Goal: Task Accomplishment & Management: Complete application form

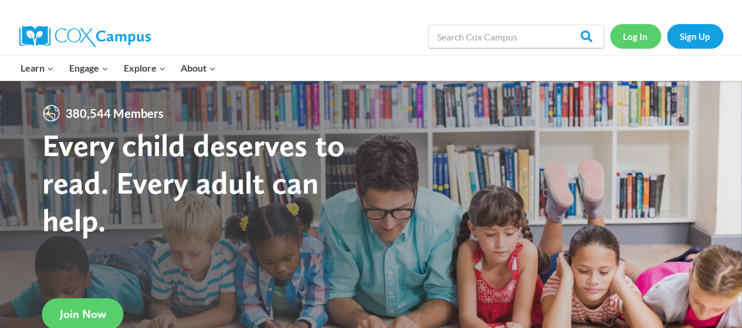
click at [625, 34] on link "Log In" at bounding box center [635, 36] width 51 height 24
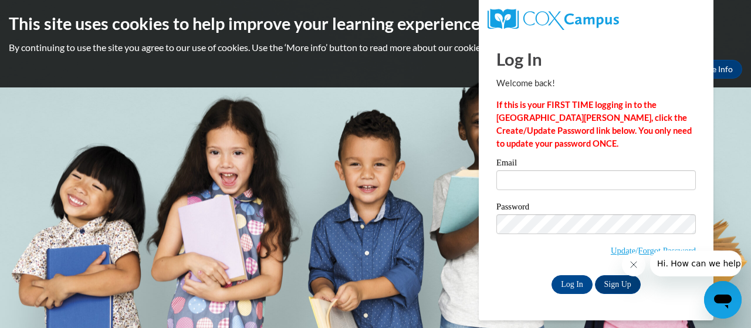
click at [630, 251] on div at bounding box center [682, 264] width 120 height 26
click at [655, 294] on div "Log In Welcome back! If this is your FIRST TIME logging in to the NEW Cox Campu…" at bounding box center [596, 177] width 252 height 285
click at [633, 261] on icon "Close message from company" at bounding box center [632, 264] width 9 height 9
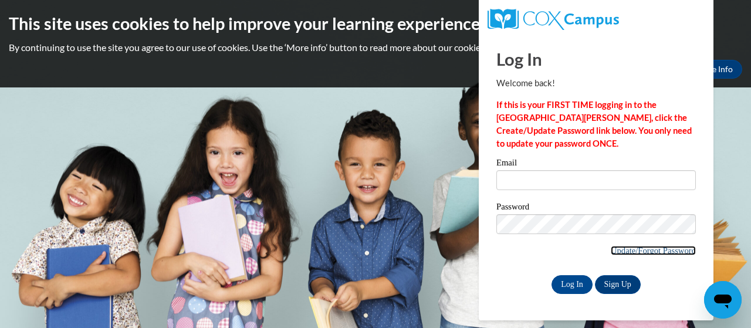
click at [622, 248] on link "Update/Forgot Password" at bounding box center [653, 250] width 85 height 9
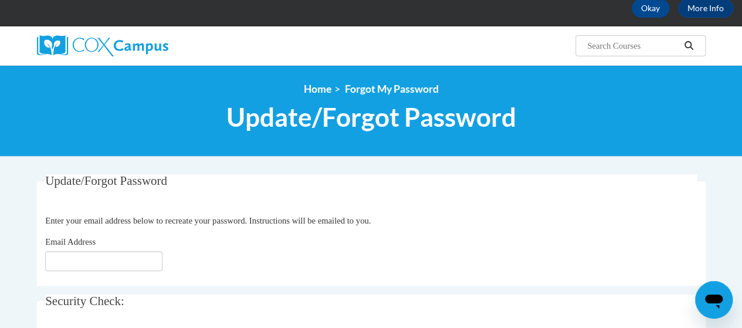
scroll to position [117, 0]
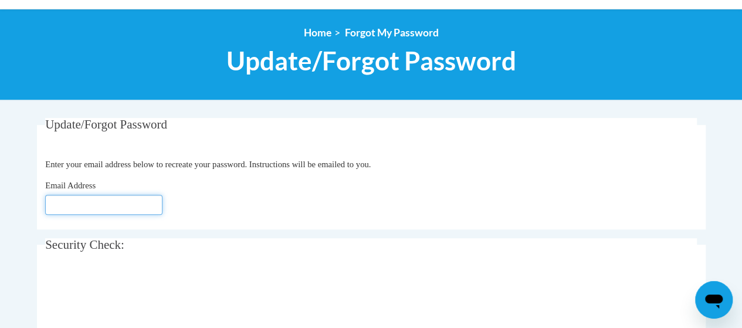
click at [109, 206] on input "Email Address" at bounding box center [103, 205] width 117 height 20
type input "[EMAIL_ADDRESS][DOMAIN_NAME]"
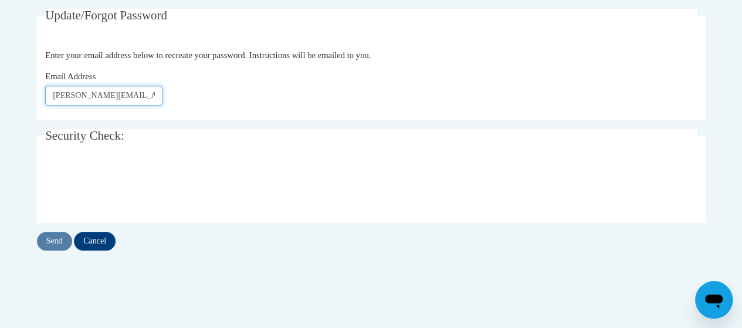
scroll to position [235, 0]
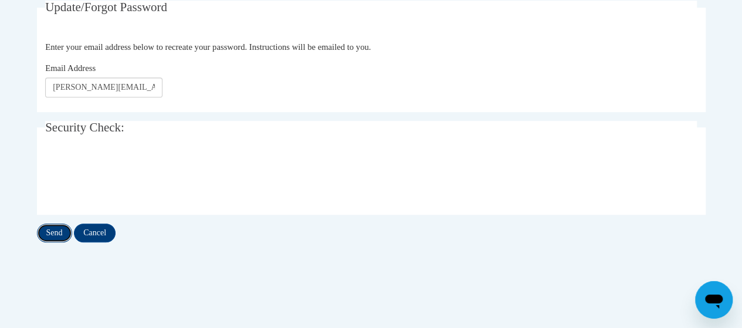
click at [57, 236] on input "Send" at bounding box center [54, 233] width 35 height 19
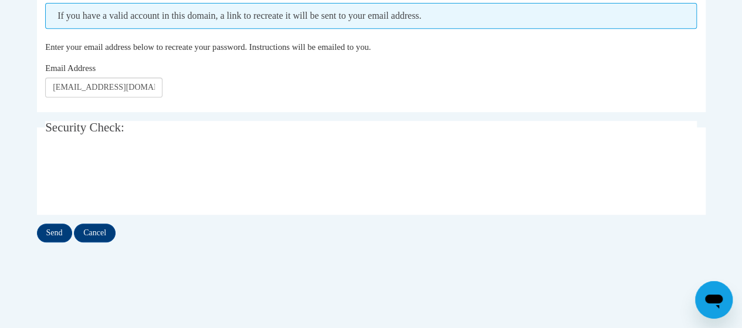
scroll to position [293, 0]
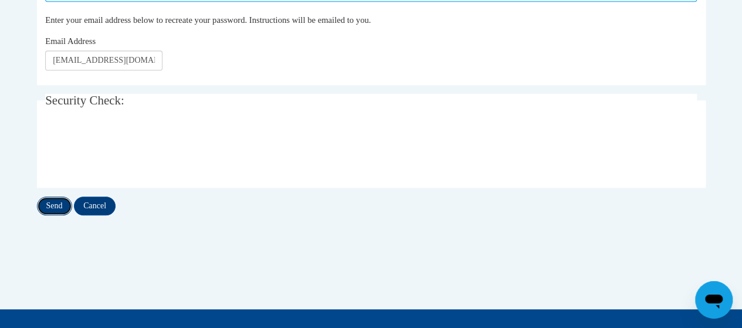
click at [50, 204] on input "Send" at bounding box center [54, 206] width 35 height 19
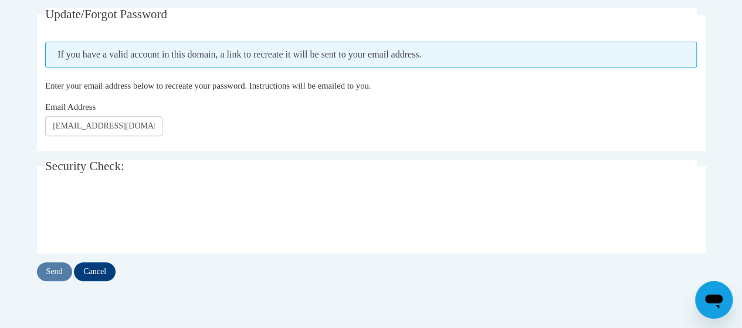
scroll to position [235, 0]
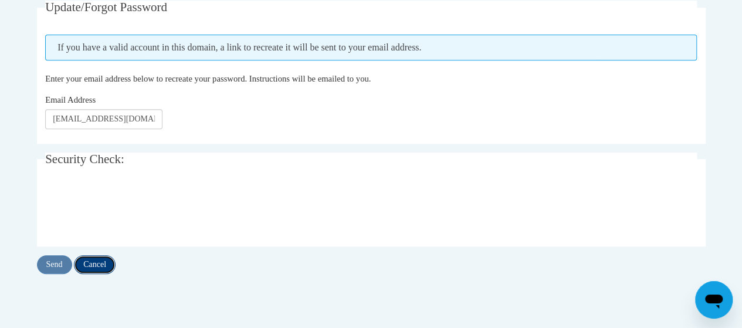
click at [92, 255] on input "Cancel" at bounding box center [95, 264] width 42 height 19
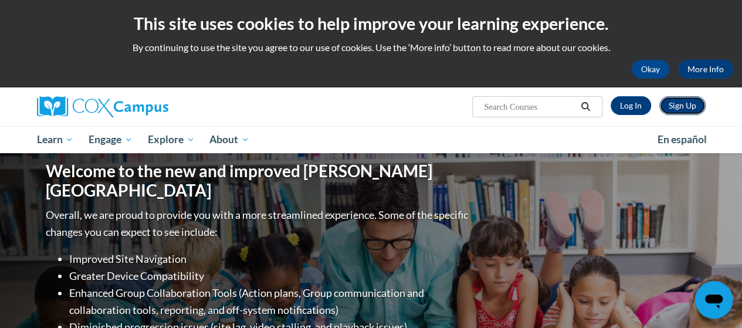
click at [676, 110] on link "Sign Up" at bounding box center [682, 105] width 46 height 19
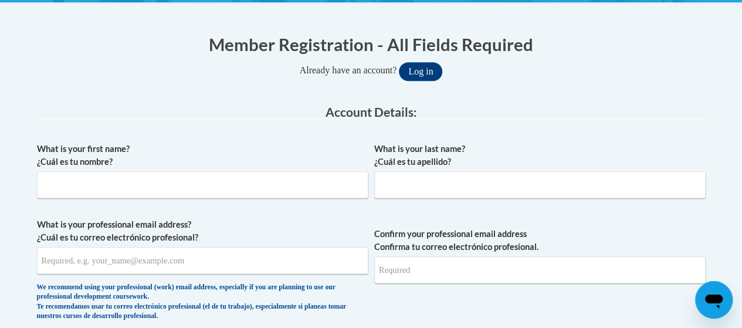
scroll to position [235, 0]
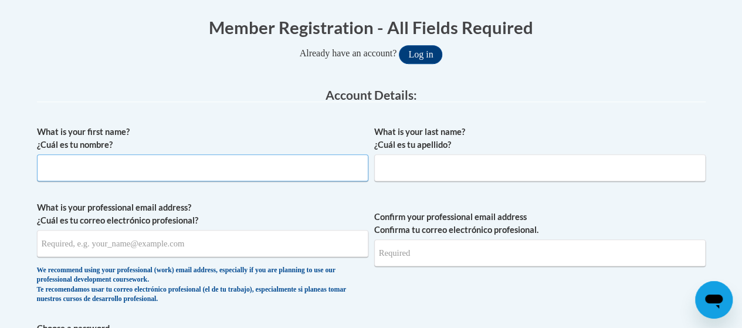
click at [326, 172] on input "What is your first name? ¿Cuál es tu nombre?" at bounding box center [202, 167] width 331 height 27
type input "[PERSON_NAME]"
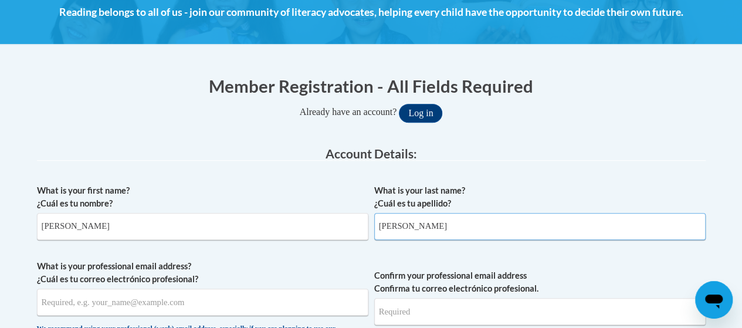
scroll to position [293, 0]
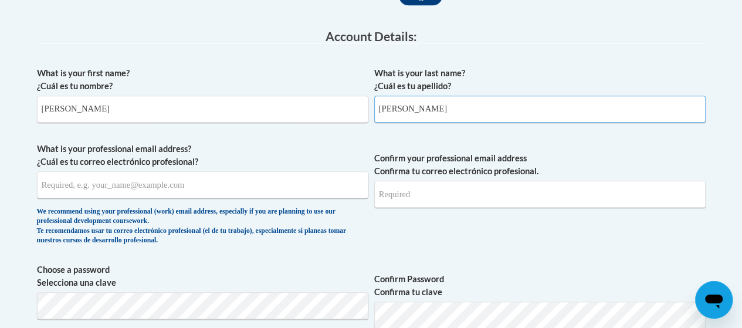
type input "[PERSON_NAME]"
click at [261, 197] on input "What is your professional email address? ¿Cuál es tu correo electrónico profesi…" at bounding box center [202, 184] width 331 height 27
type input "[PERSON_NAME][EMAIL_ADDRESS][PERSON_NAME][PERSON_NAME][DOMAIN_NAME]"
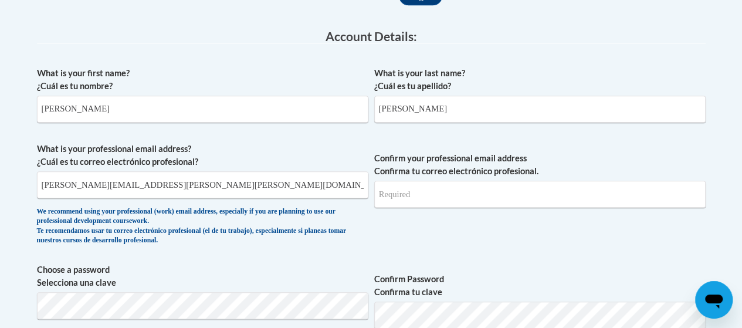
type input "[PERSON_NAME][EMAIL_ADDRESS][PERSON_NAME][PERSON_NAME][DOMAIN_NAME]"
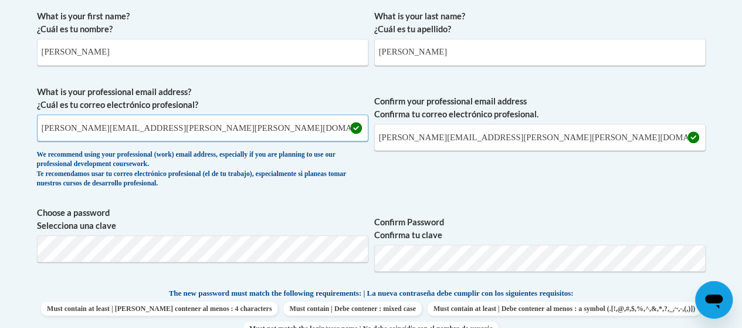
scroll to position [411, 0]
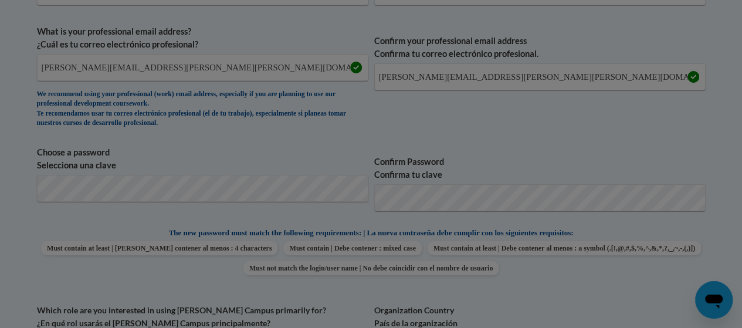
scroll to position [444, 0]
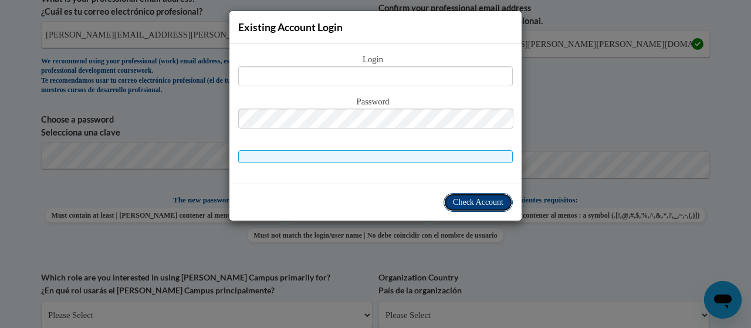
click at [491, 201] on span "Check Account" at bounding box center [478, 202] width 50 height 9
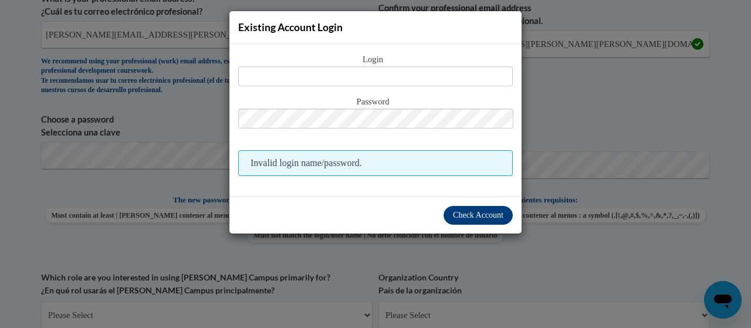
click at [597, 84] on div "Existing Account Login Login Password Invalid login name/password. Check Account" at bounding box center [375, 164] width 751 height 328
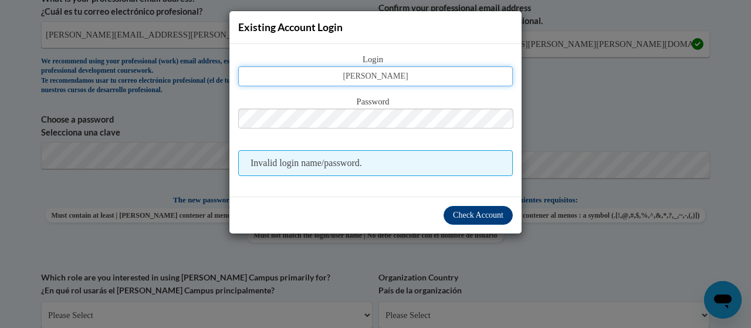
type input "erica.jones@bartow.k12.ga.us"
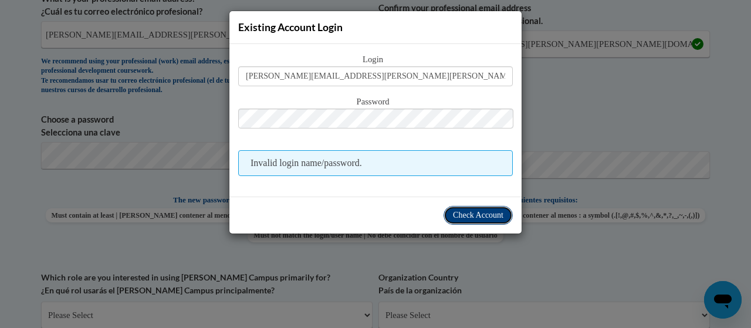
click at [485, 215] on span "Check Account" at bounding box center [478, 215] width 50 height 9
click at [476, 215] on span "Check Account" at bounding box center [478, 215] width 50 height 9
click at [617, 84] on div "Existing Account Login Login erica.jones@bartow.k12.ga.us Password Invalid logi…" at bounding box center [375, 164] width 751 height 328
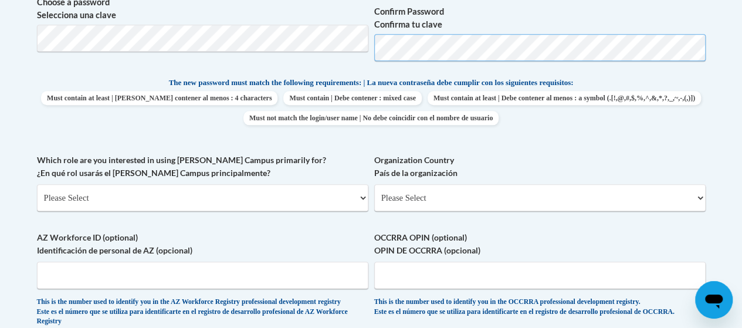
scroll to position [620, 0]
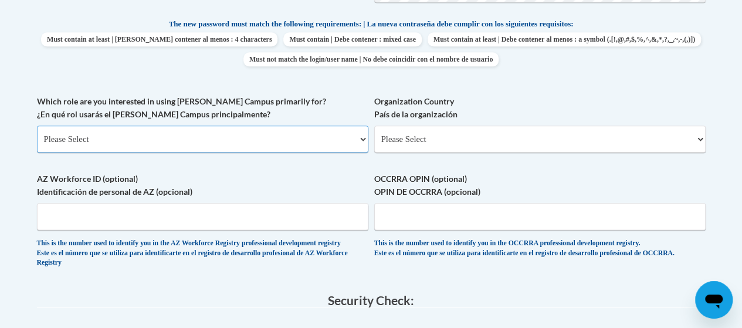
click at [222, 140] on select "Please Select College/University | Colegio/Universidad Community/Nonprofit Part…" at bounding box center [202, 139] width 331 height 27
select select "fbf2d438-af2f-41f8-98f1-81c410e29de3"
click at [37, 126] on select "Please Select College/University | Colegio/Universidad Community/Nonprofit Part…" at bounding box center [202, 139] width 331 height 27
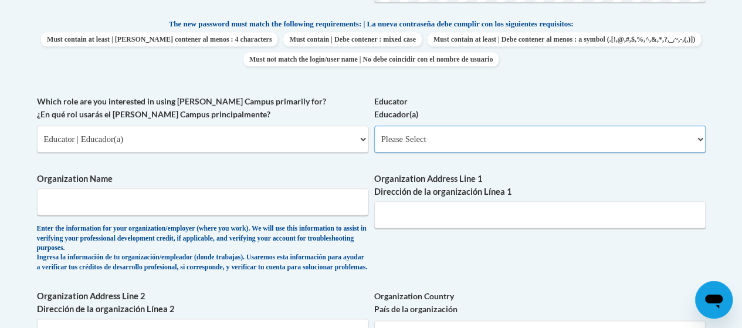
click at [430, 144] on select "Please Select Early Learning/Daycare Teacher/Family Home Care Provider | Maestr…" at bounding box center [539, 139] width 331 height 27
select select "8e40623d-54d0-45cd-9f92-5df65cd3f8cf"
click at [374, 126] on select "Please Select Early Learning/Daycare Teacher/Family Home Care Provider | Maestr…" at bounding box center [539, 139] width 331 height 27
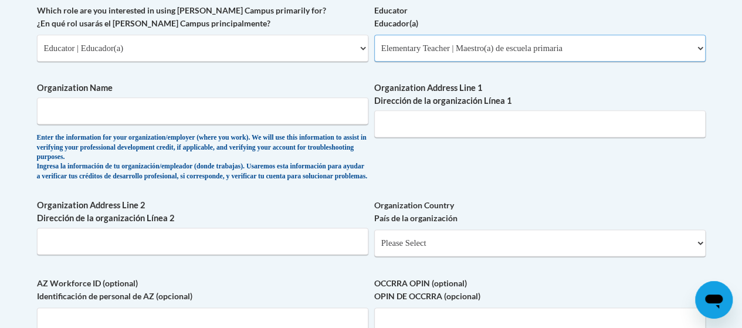
scroll to position [737, 0]
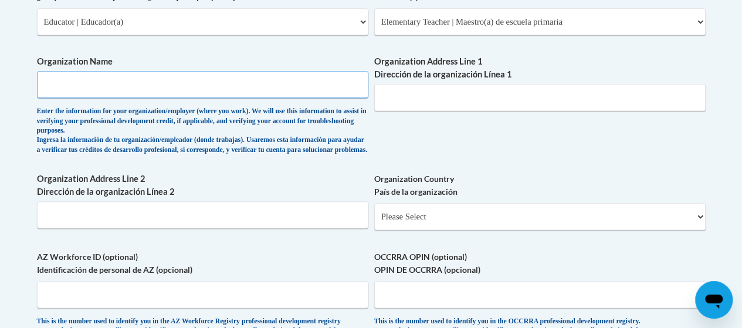
click at [308, 89] on input "Organization Name" at bounding box center [202, 84] width 331 height 27
type input "Clear Creek Elementary"
type input "50 Pleasant Valley Road"
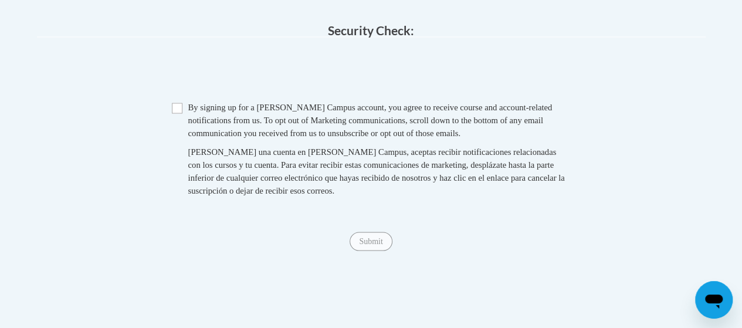
scroll to position [1089, 0]
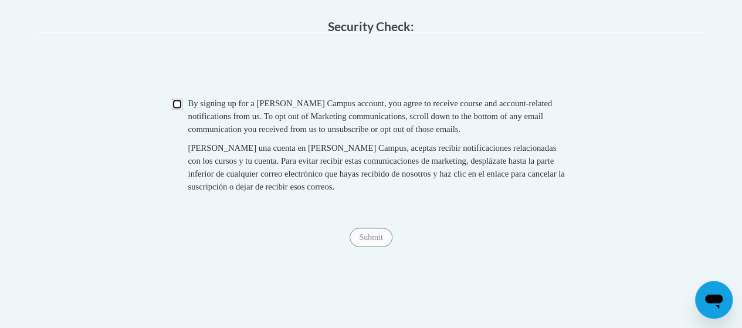
click at [176, 109] on input "Checkbox" at bounding box center [177, 104] width 11 height 11
checkbox input "true"
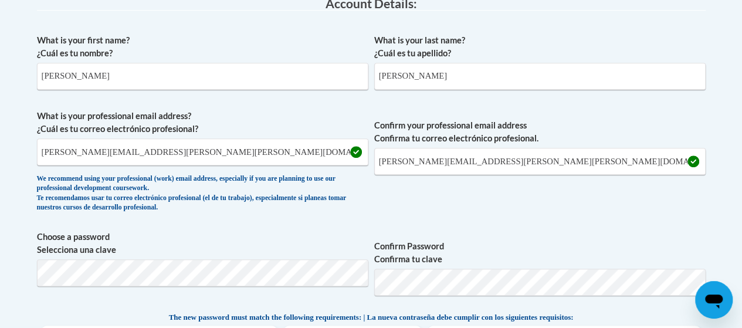
scroll to position [385, 0]
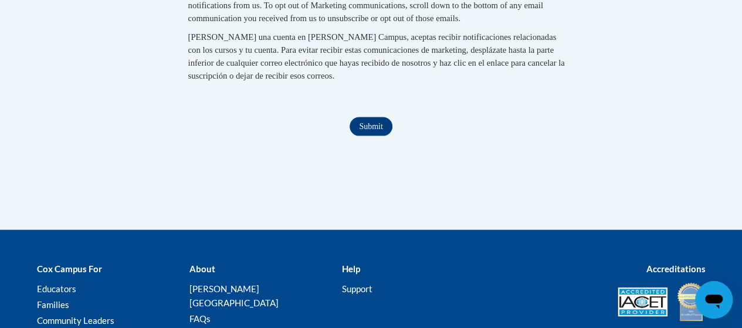
scroll to position [1206, 0]
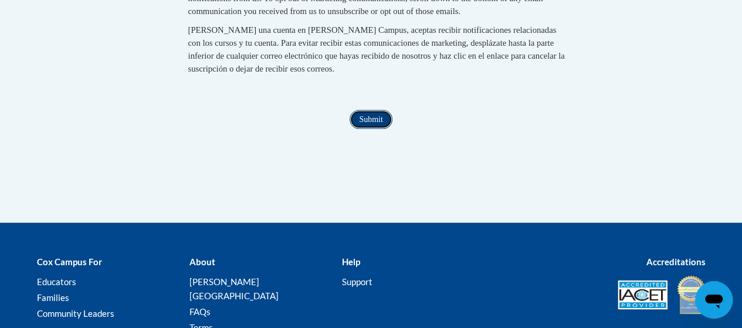
click at [364, 129] on input "Submit" at bounding box center [371, 119] width 42 height 19
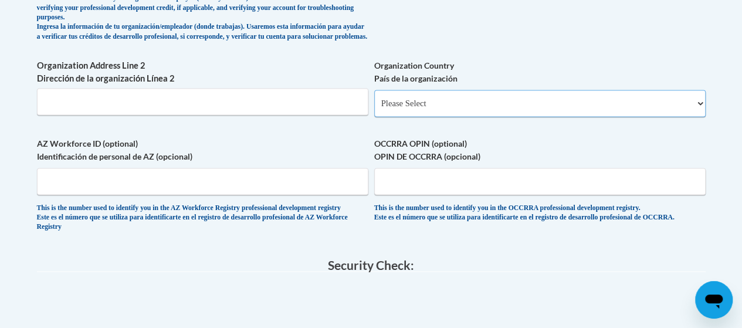
scroll to position [832, 0]
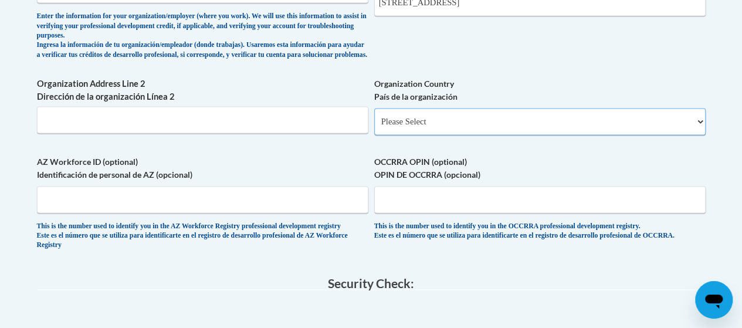
click at [437, 131] on select "Please Select United States | Estados Unidos Outside of the United States | Fue…" at bounding box center [539, 121] width 331 height 27
select select "ad49bcad-a171-4b2e-b99c-48b446064914"
click at [374, 117] on select "Please Select United States | Estados Unidos Outside of the United States | Fue…" at bounding box center [539, 121] width 331 height 27
select select
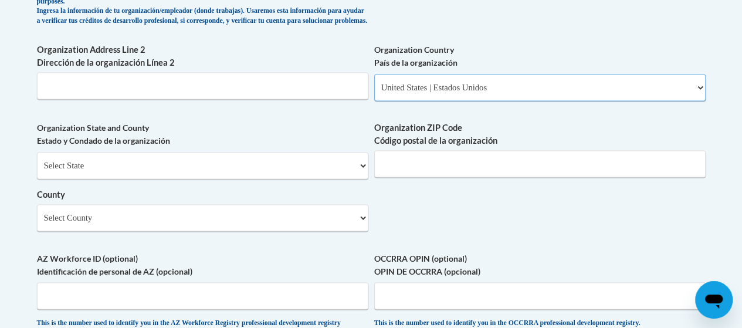
scroll to position [891, 0]
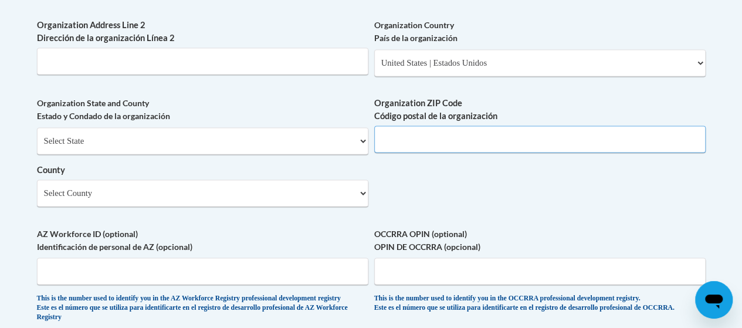
click at [407, 147] on input "Organization ZIP Code Código postal de la organización" at bounding box center [539, 139] width 331 height 27
type input "30120"
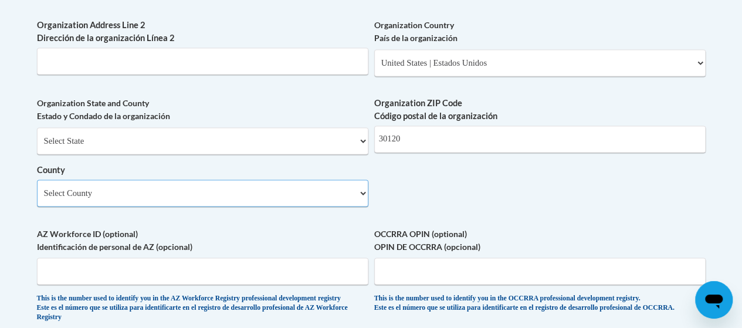
click at [144, 199] on select "Select County Appling Atkinson Bacon Baker Baldwin Banks Barrow Bartow Ben Hill…" at bounding box center [202, 193] width 331 height 27
select select "Bartow"
click at [37, 188] on select "Select County Appling Atkinson Bacon Baker Baldwin Banks Barrow Bartow Ben Hill…" at bounding box center [202, 193] width 331 height 27
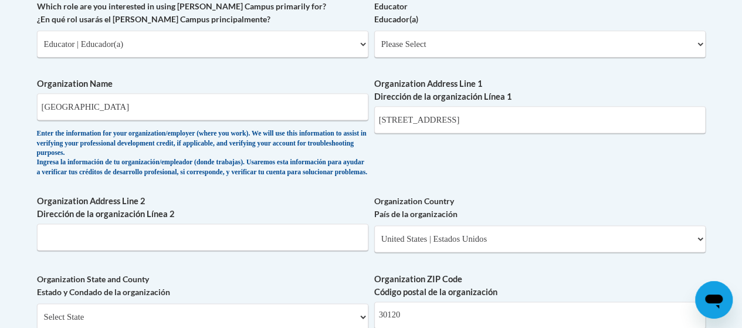
scroll to position [656, 0]
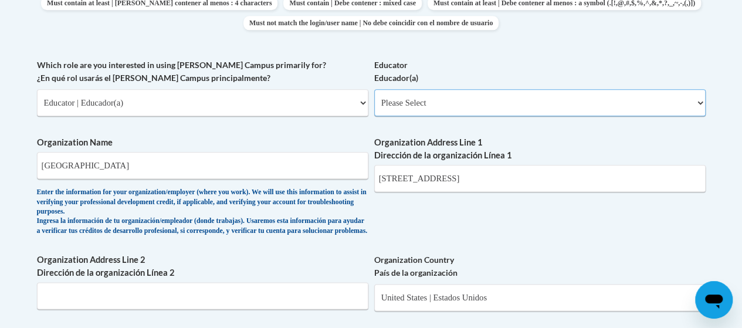
click at [434, 105] on select "Please Select Early Learning/Daycare Teacher/Family Home Care Provider | Maestr…" at bounding box center [539, 102] width 331 height 27
select select "8e40623d-54d0-45cd-9f92-5df65cd3f8cf"
click at [374, 89] on select "Please Select Early Learning/Daycare Teacher/Family Home Care Provider | Maestr…" at bounding box center [539, 102] width 331 height 27
select select "null"
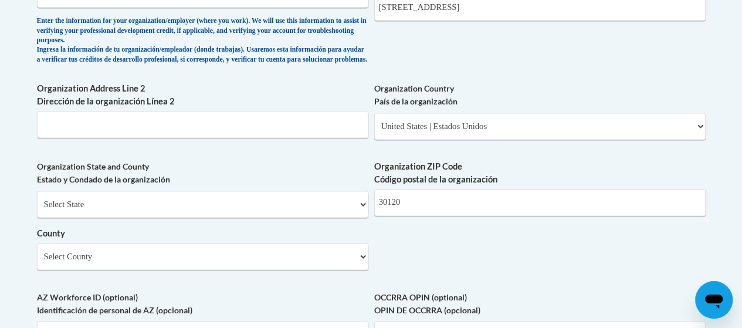
scroll to position [832, 0]
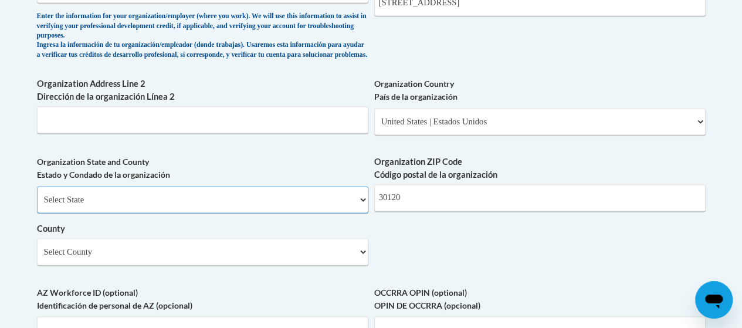
click at [163, 204] on select "Select State Alabama Alaska Arizona Arkansas California Colorado Connecticut De…" at bounding box center [202, 199] width 331 height 27
select select "Georgia"
click at [37, 195] on select "Select State Alabama Alaska Arizona Arkansas California Colorado Connecticut De…" at bounding box center [202, 199] width 331 height 27
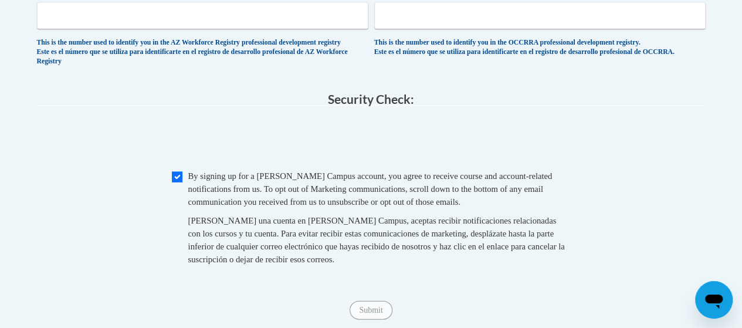
scroll to position [1263, 0]
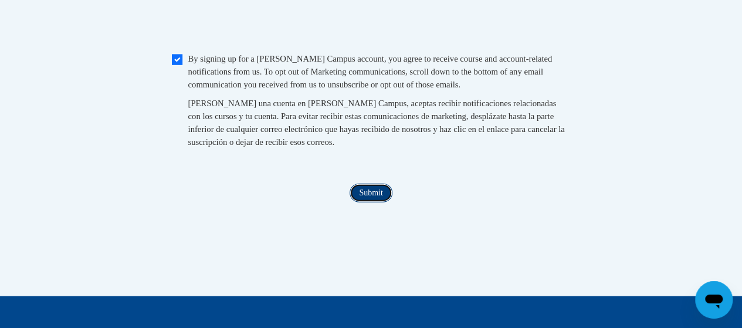
click at [374, 202] on input "Submit" at bounding box center [371, 193] width 42 height 19
